Goal: Navigation & Orientation: Find specific page/section

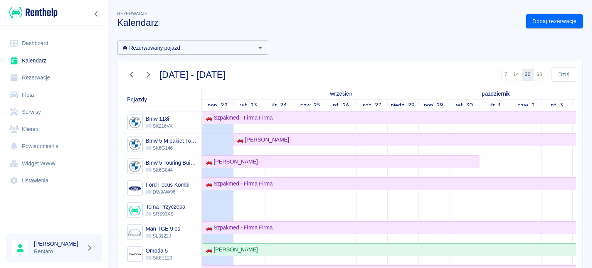
scroll to position [386, 0]
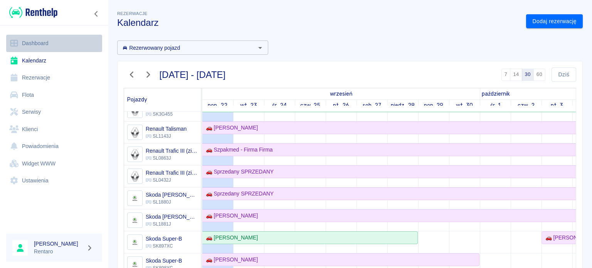
click at [35, 43] on link "Dashboard" at bounding box center [54, 43] width 96 height 17
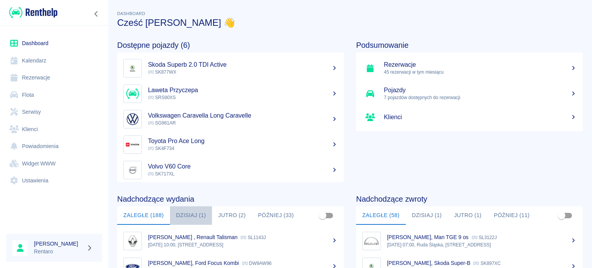
click at [200, 212] on button "Dzisiaj (1)" at bounding box center [191, 215] width 42 height 19
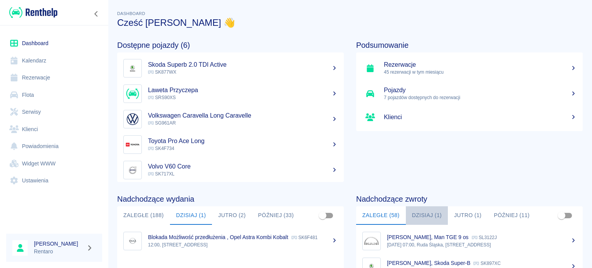
click at [420, 214] on button "Dzisiaj (1)" at bounding box center [427, 215] width 42 height 19
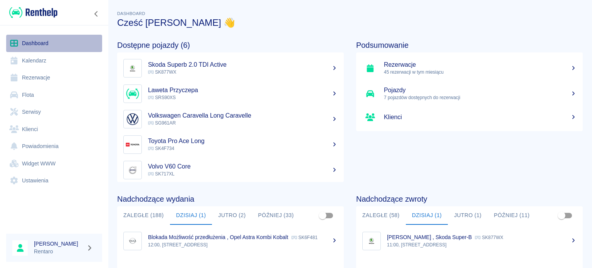
click at [24, 36] on link "Dashboard" at bounding box center [54, 43] width 96 height 17
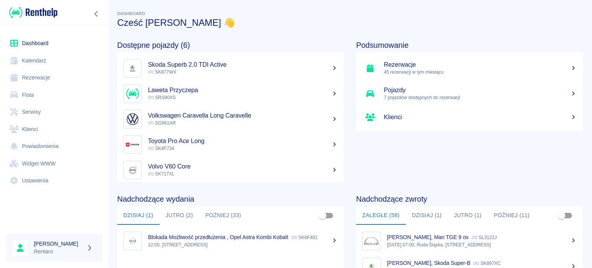
click at [184, 212] on button "Jutro (2)" at bounding box center [180, 215] width 40 height 19
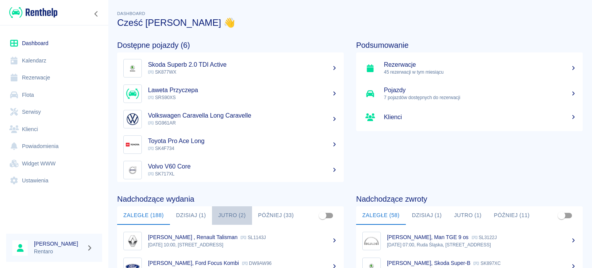
click at [229, 211] on button "Jutro (2)" at bounding box center [232, 215] width 40 height 19
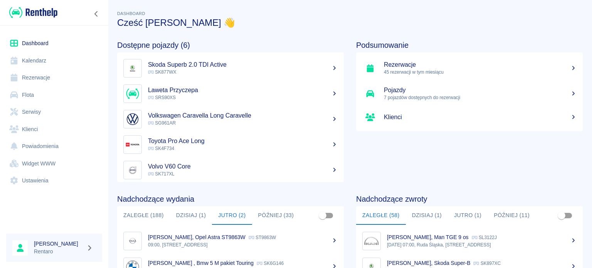
scroll to position [39, 0]
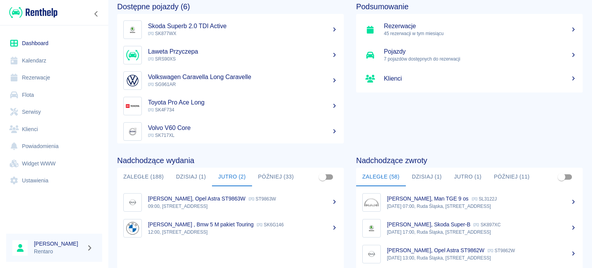
click at [425, 177] on button "Dzisiaj (1)" at bounding box center [427, 177] width 42 height 19
